Goal: Transaction & Acquisition: Obtain resource

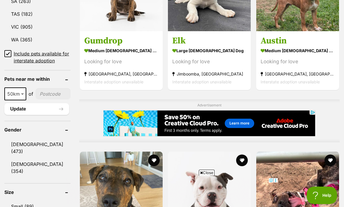
click at [41, 158] on link "Female (354)" at bounding box center [37, 167] width 66 height 19
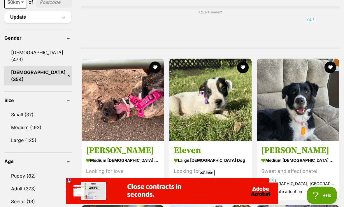
scroll to position [495, 0]
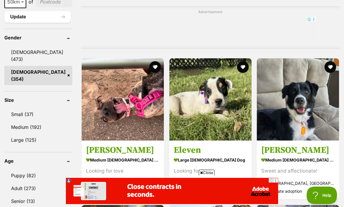
click at [35, 169] on link "Puppy (82)" at bounding box center [38, 175] width 68 height 12
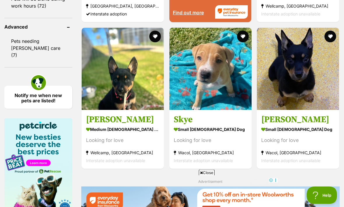
scroll to position [820, 0]
click at [235, 110] on img at bounding box center [210, 69] width 82 height 82
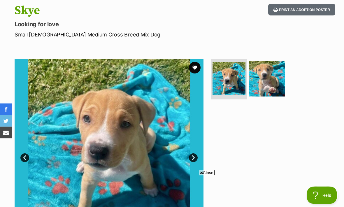
click at [209, 175] on span "Close" at bounding box center [207, 173] width 16 height 6
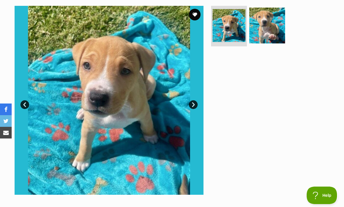
scroll to position [117, 0]
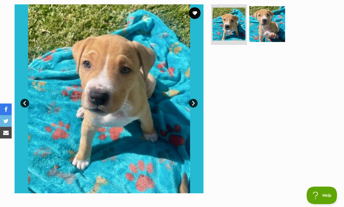
click at [197, 102] on link "Next" at bounding box center [193, 103] width 9 height 9
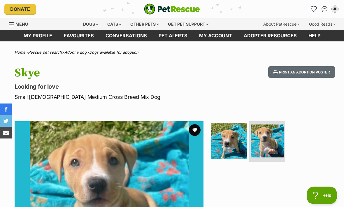
scroll to position [0, 0]
